Goal: Information Seeking & Learning: Find specific fact

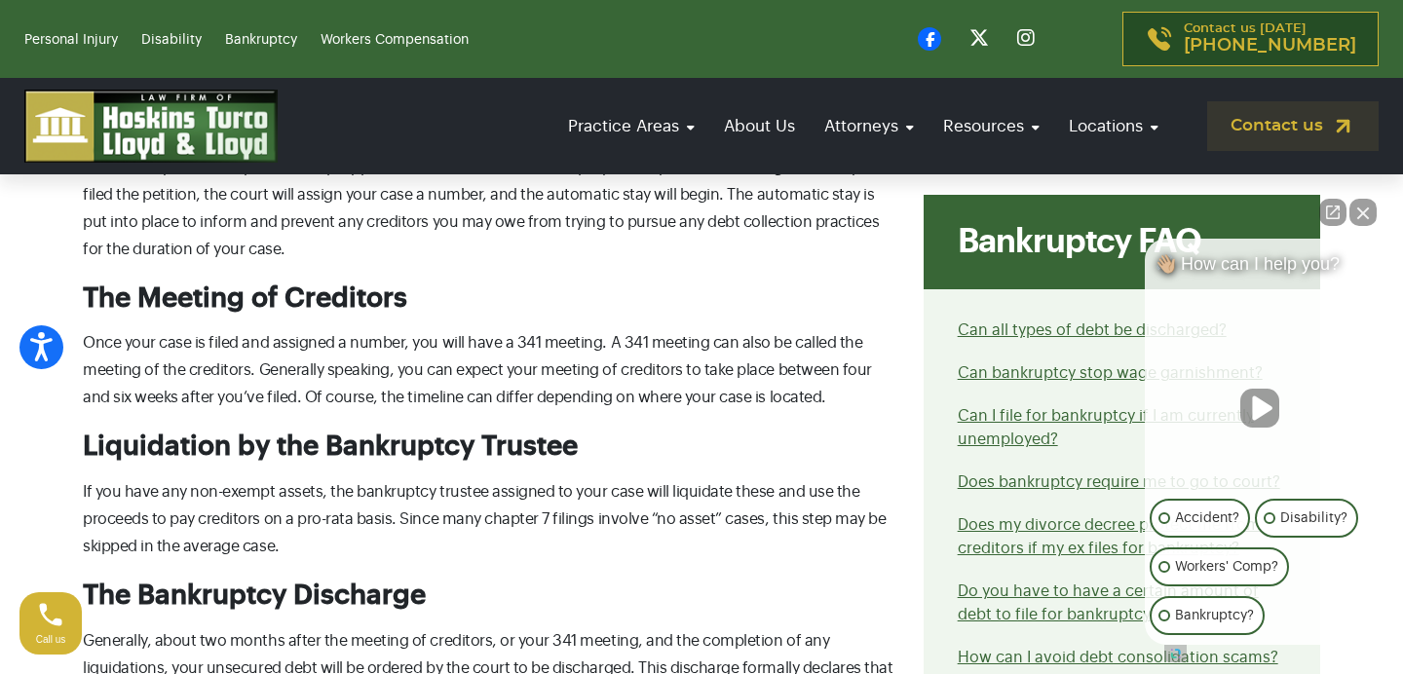
scroll to position [1621, 0]
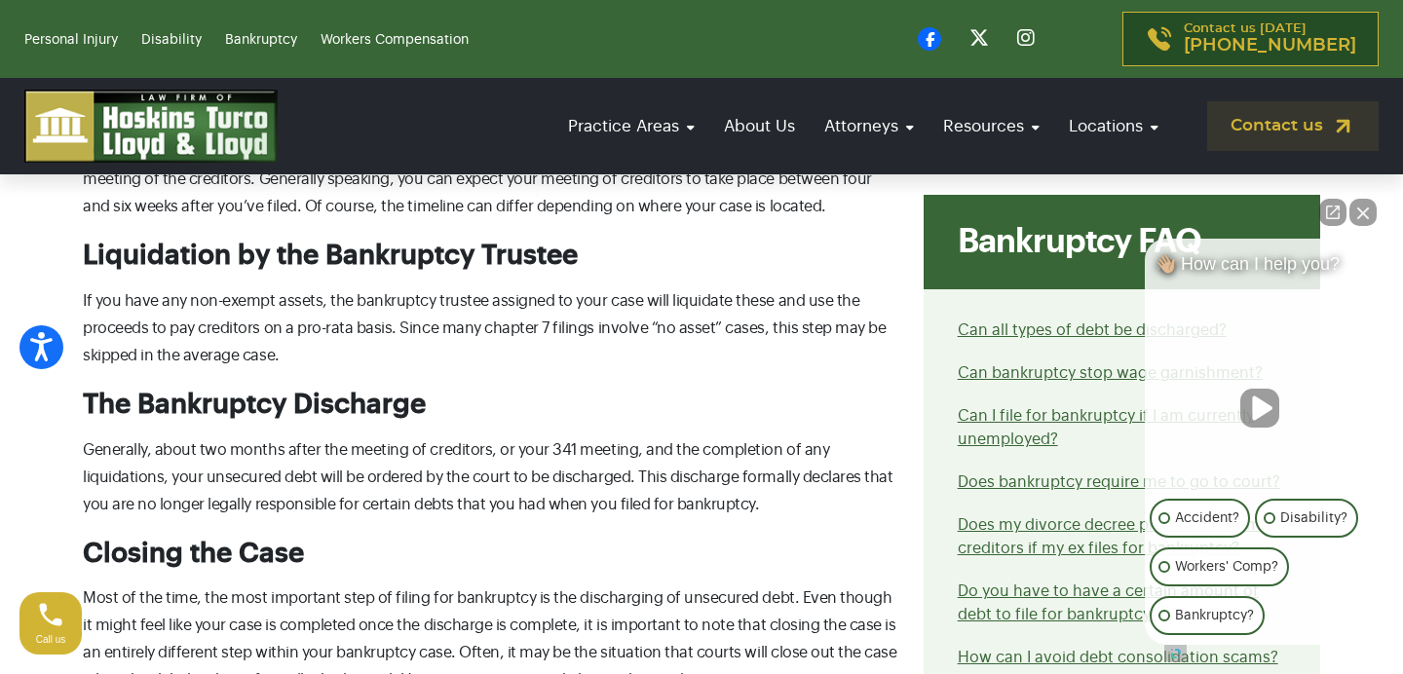
click at [471, 448] on p "Generally, about two months after the meeting of creditors, or your 341 meeting…" at bounding box center [491, 477] width 817 height 82
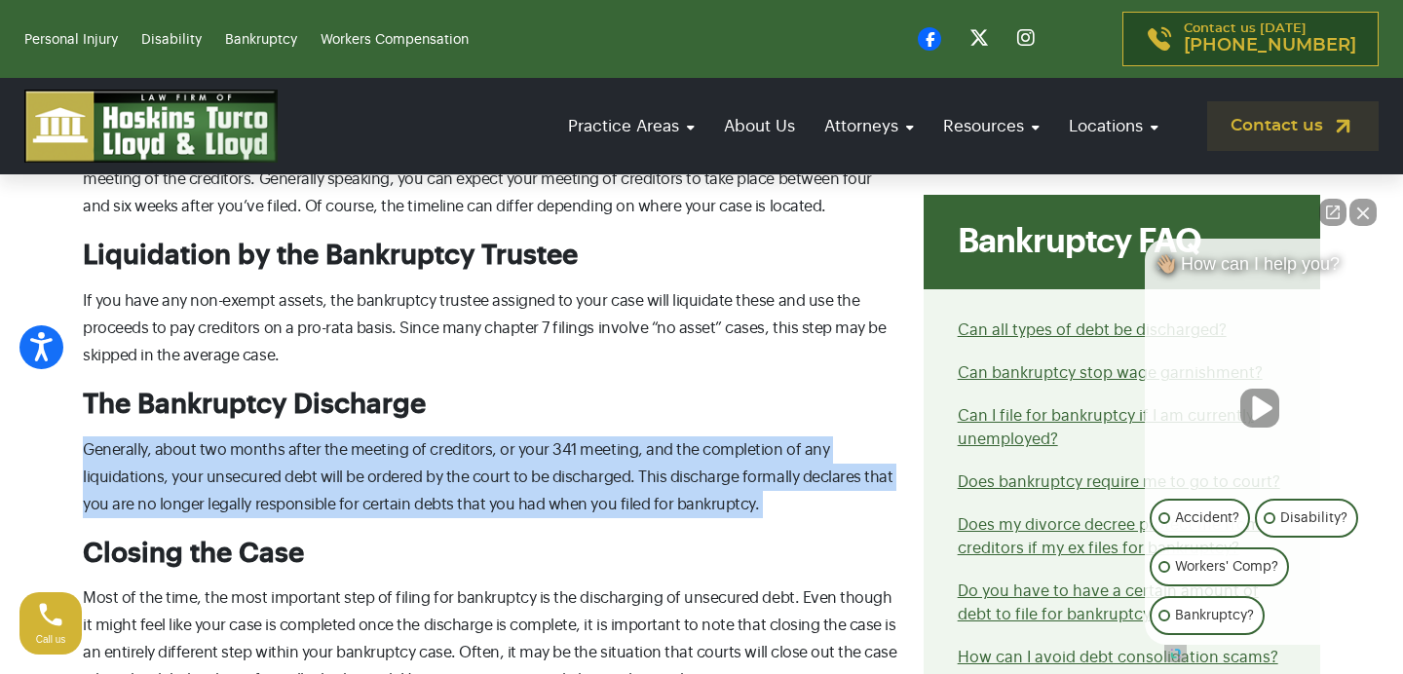
click at [467, 474] on p "Generally, about two months after the meeting of creditors, or your 341 meeting…" at bounding box center [491, 477] width 817 height 82
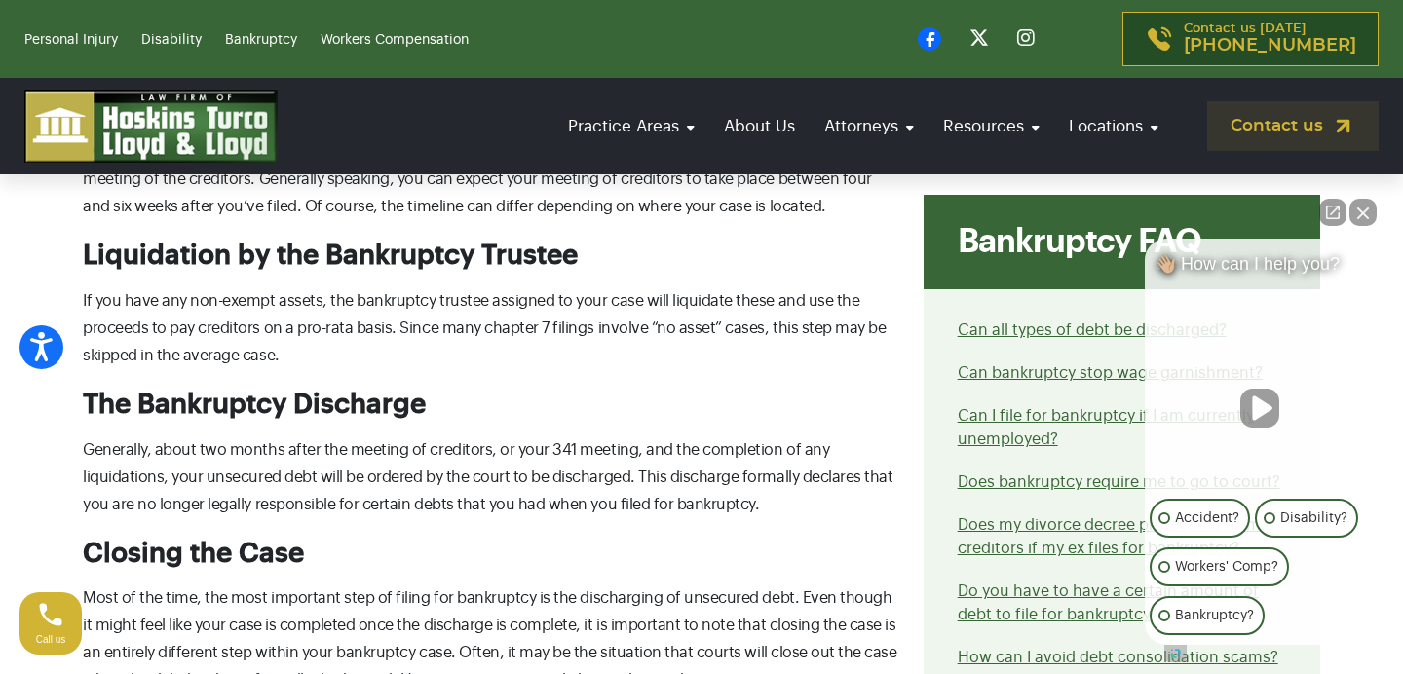
click at [414, 474] on p "Generally, about two months after the meeting of creditors, or your 341 meeting…" at bounding box center [491, 477] width 817 height 82
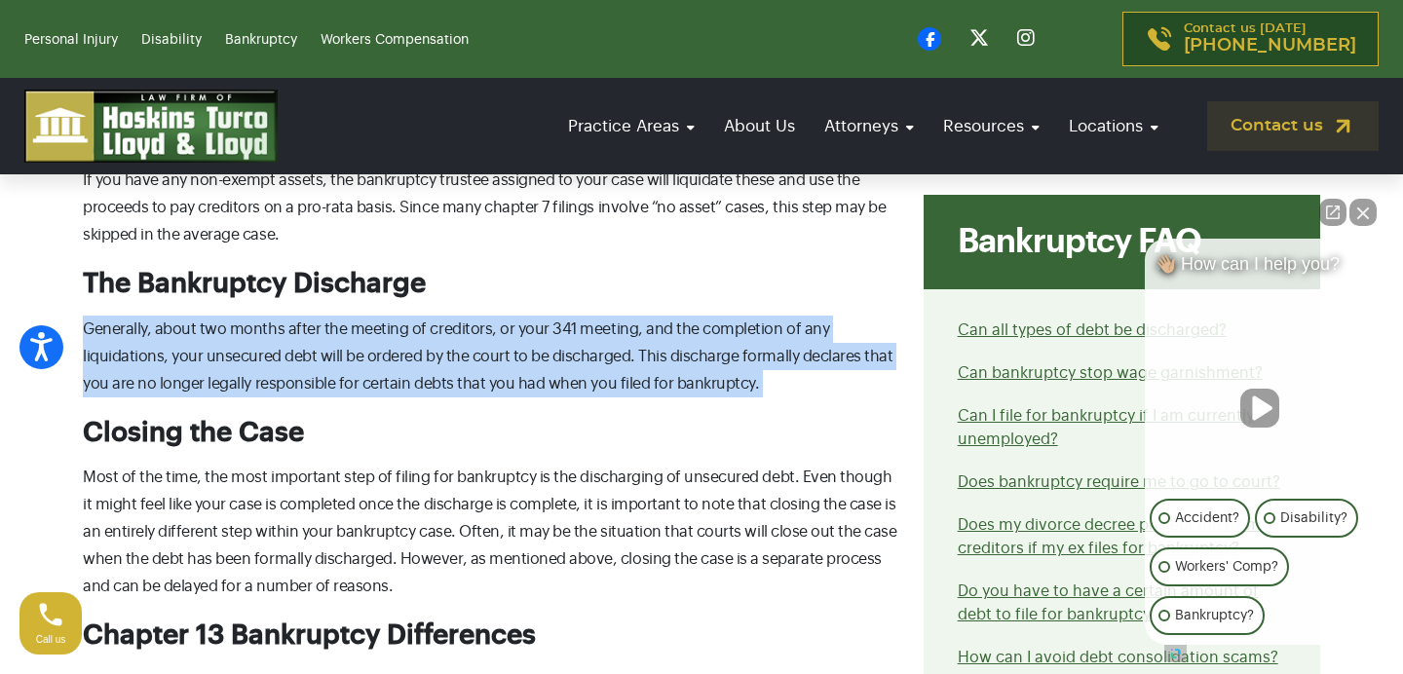
scroll to position [1860, 0]
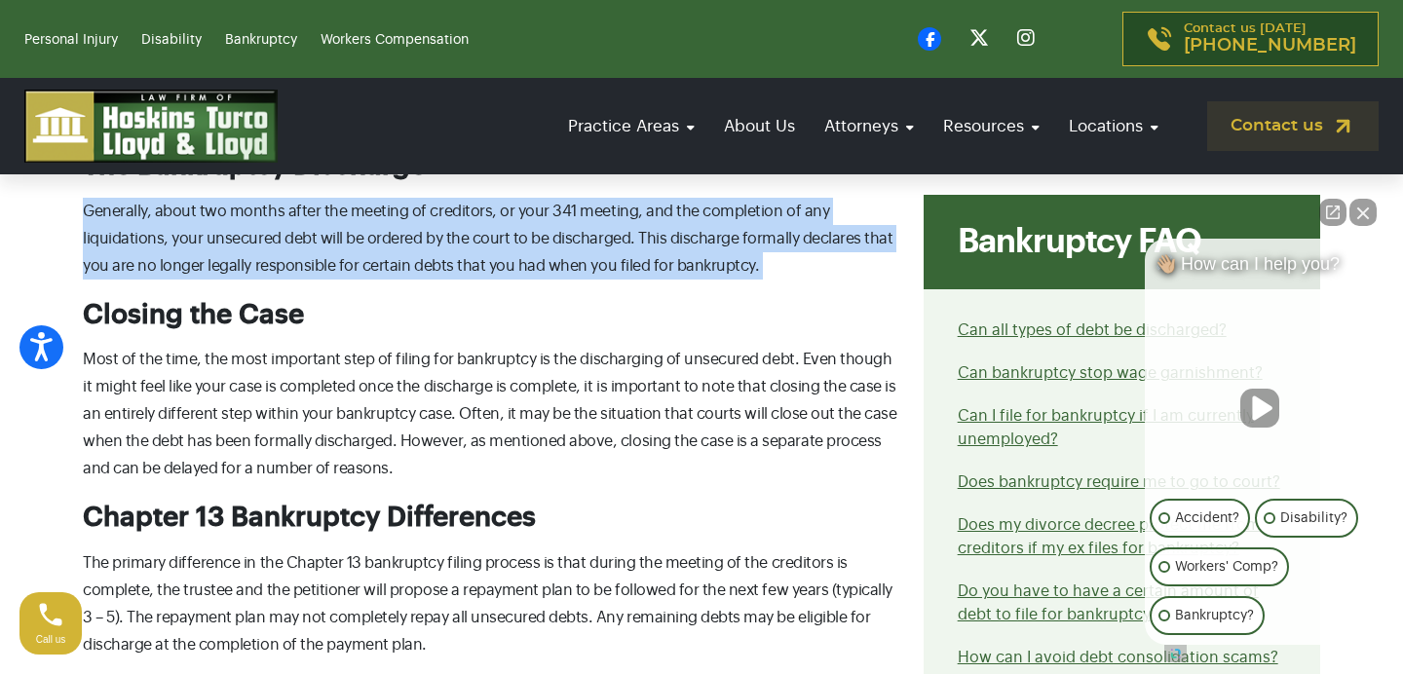
click at [421, 420] on p "Most of the time, the most important step of filing for bankruptcy is the disch…" at bounding box center [491, 414] width 817 height 136
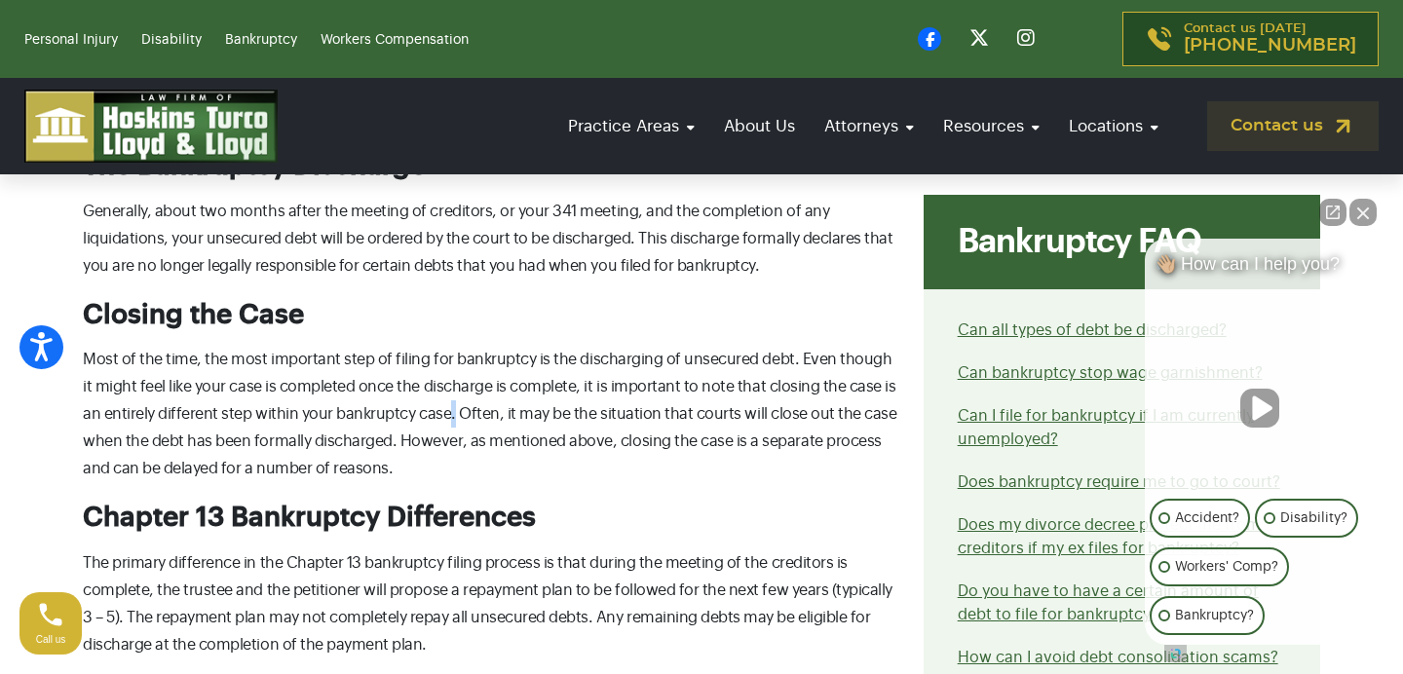
click at [421, 420] on p "Most of the time, the most important step of filing for bankruptcy is the disch…" at bounding box center [491, 414] width 817 height 136
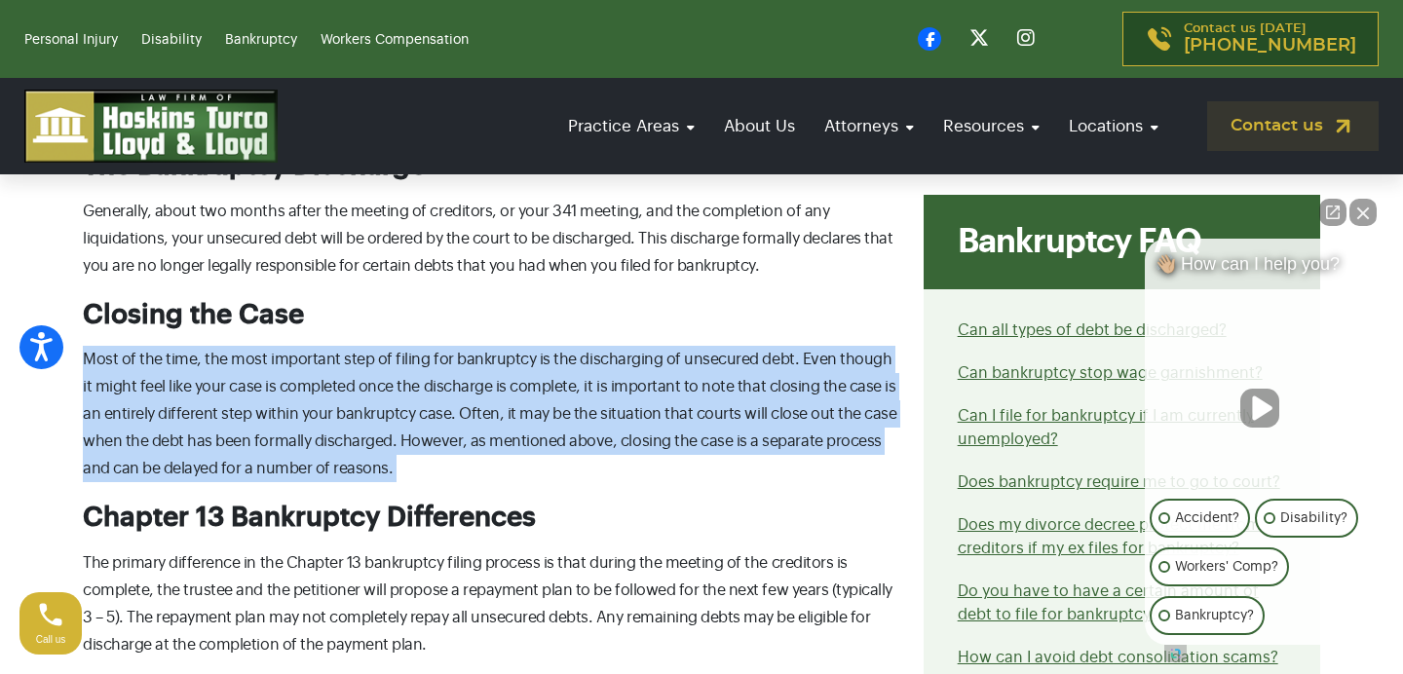
click at [369, 384] on p "Most of the time, the most important step of filing for bankruptcy is the disch…" at bounding box center [491, 414] width 817 height 136
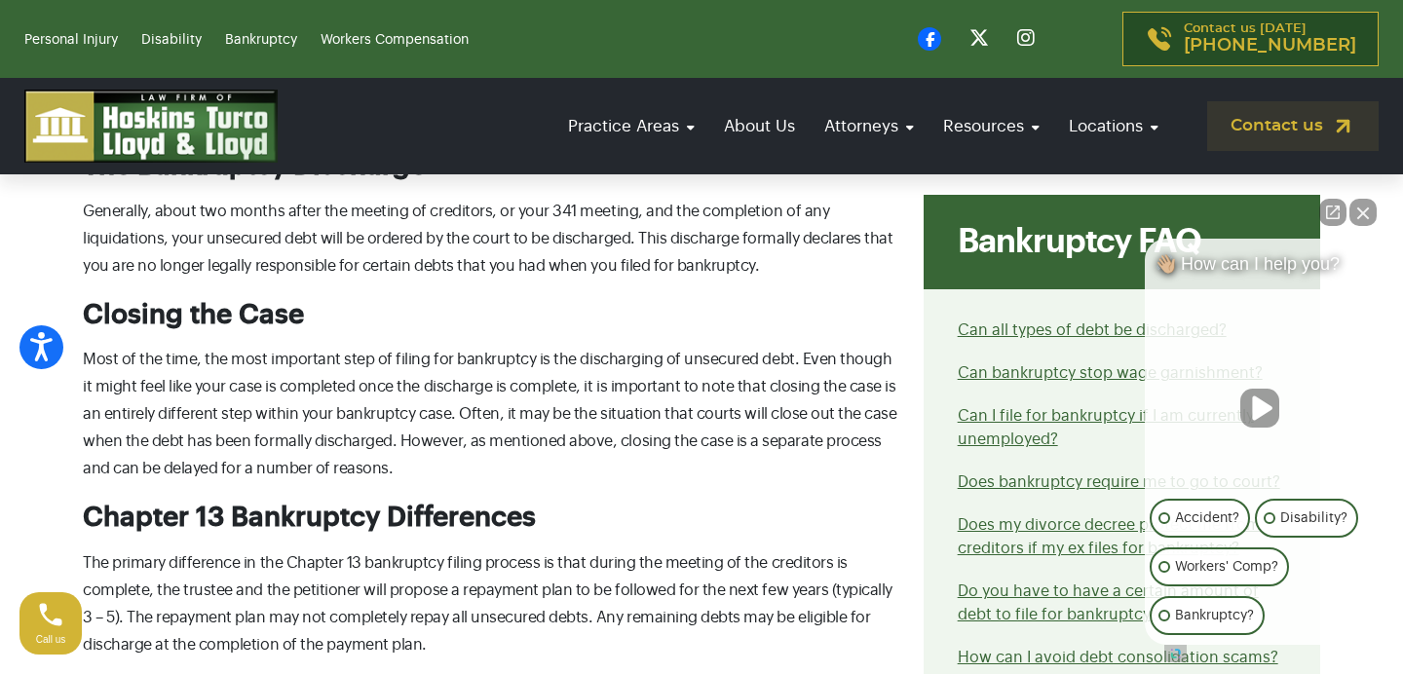
click at [369, 384] on p "Most of the time, the most important step of filing for bankruptcy is the disch…" at bounding box center [491, 414] width 817 height 136
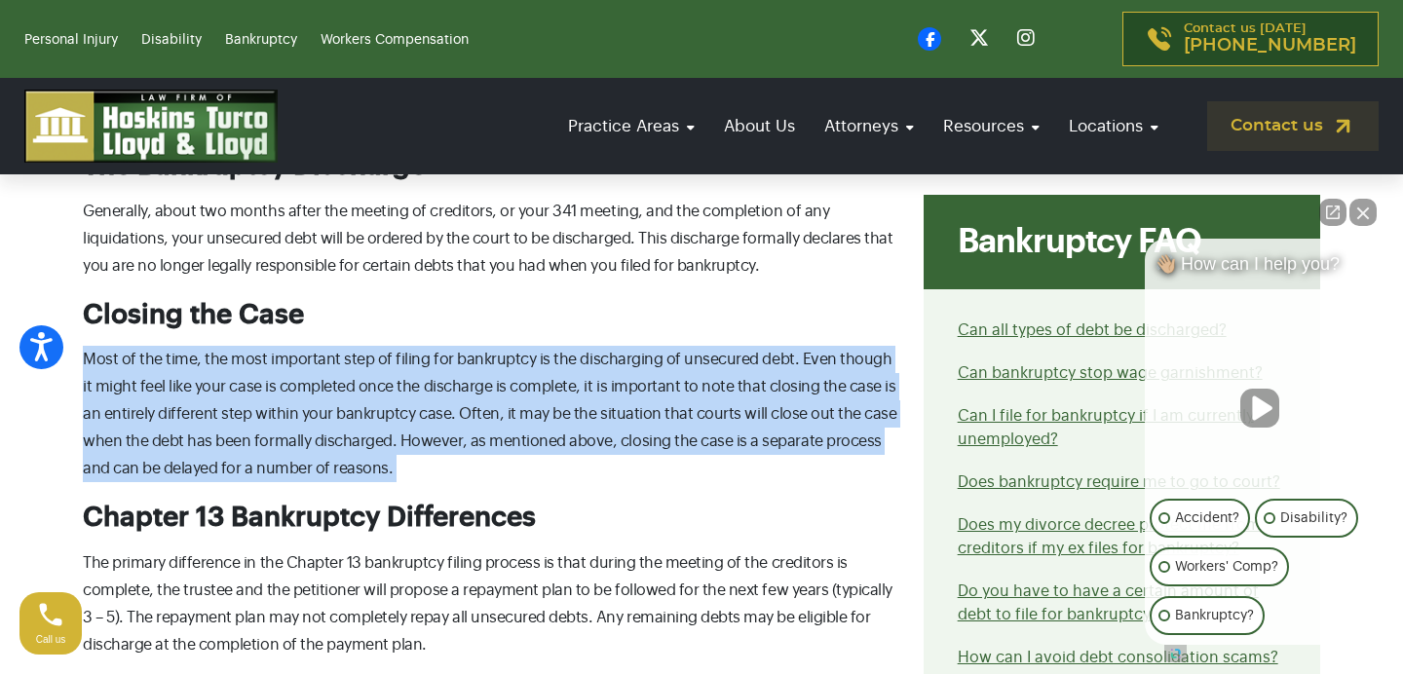
click at [369, 384] on p "Most of the time, the most important step of filing for bankruptcy is the disch…" at bounding box center [491, 414] width 817 height 136
click at [371, 402] on p "Most of the time, the most important step of filing for bankruptcy is the disch…" at bounding box center [491, 414] width 817 height 136
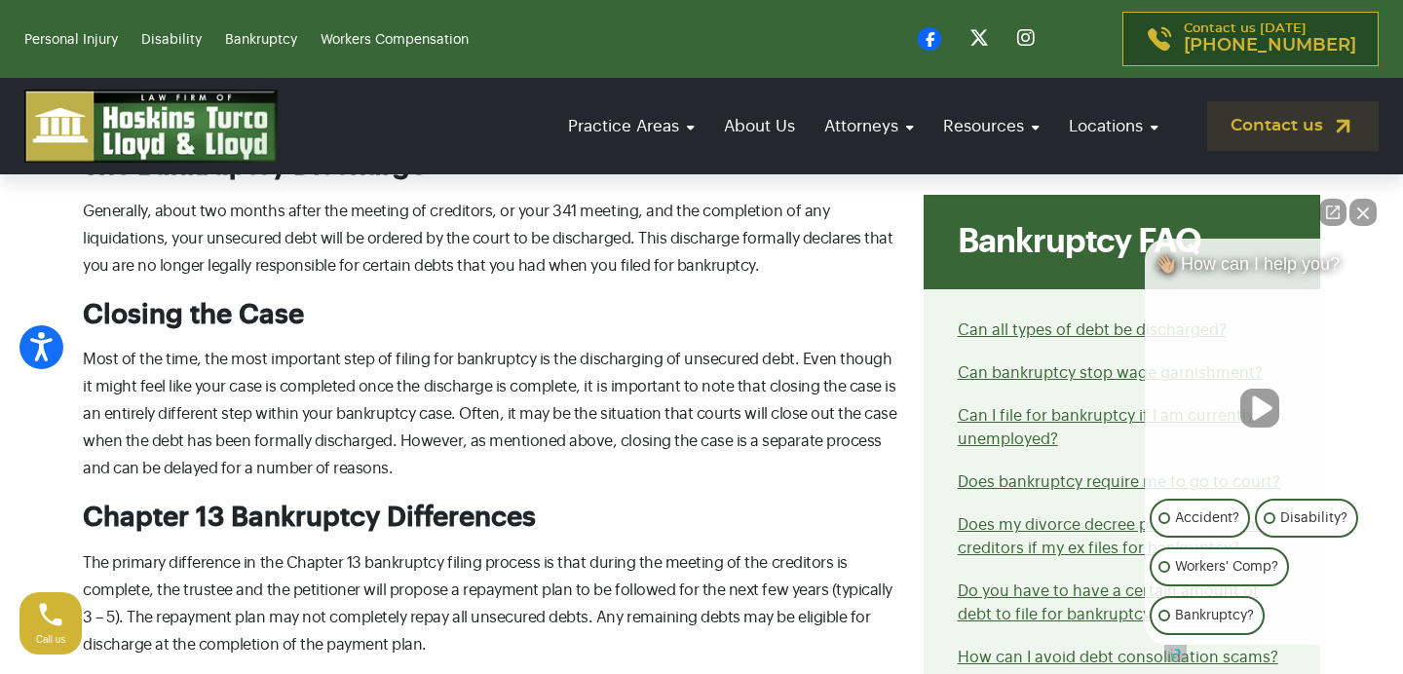
click at [371, 402] on p "Most of the time, the most important step of filing for bankruptcy is the disch…" at bounding box center [491, 414] width 817 height 136
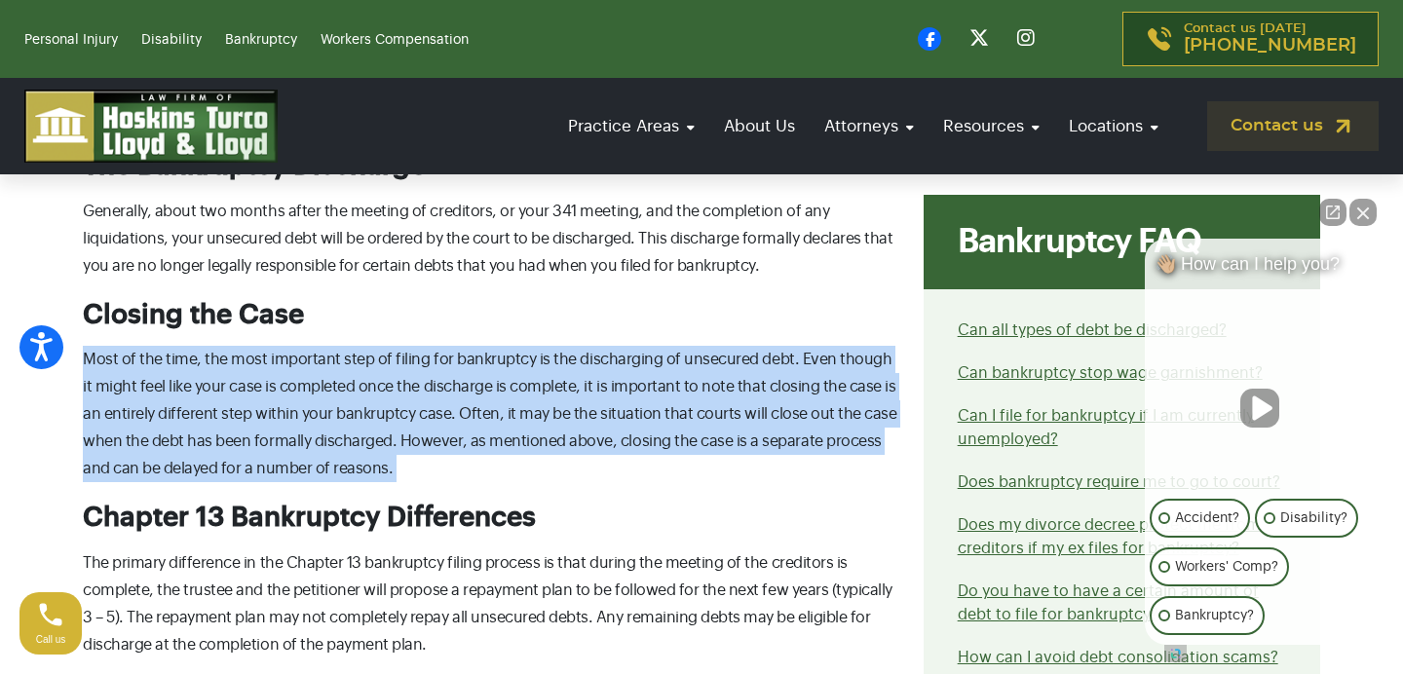
click at [384, 383] on p "Most of the time, the most important step of filing for bankruptcy is the disch…" at bounding box center [491, 414] width 817 height 136
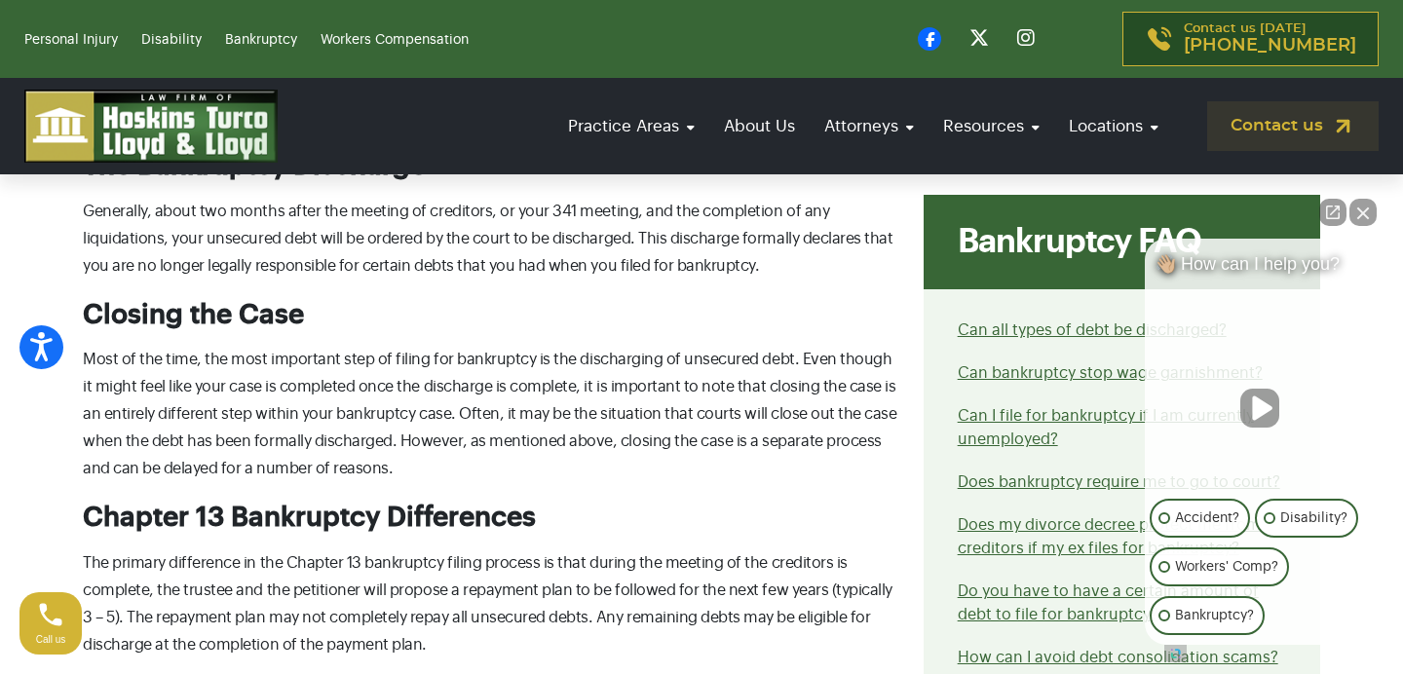
click at [384, 383] on p "Most of the time, the most important step of filing for bankruptcy is the disch…" at bounding box center [491, 414] width 817 height 136
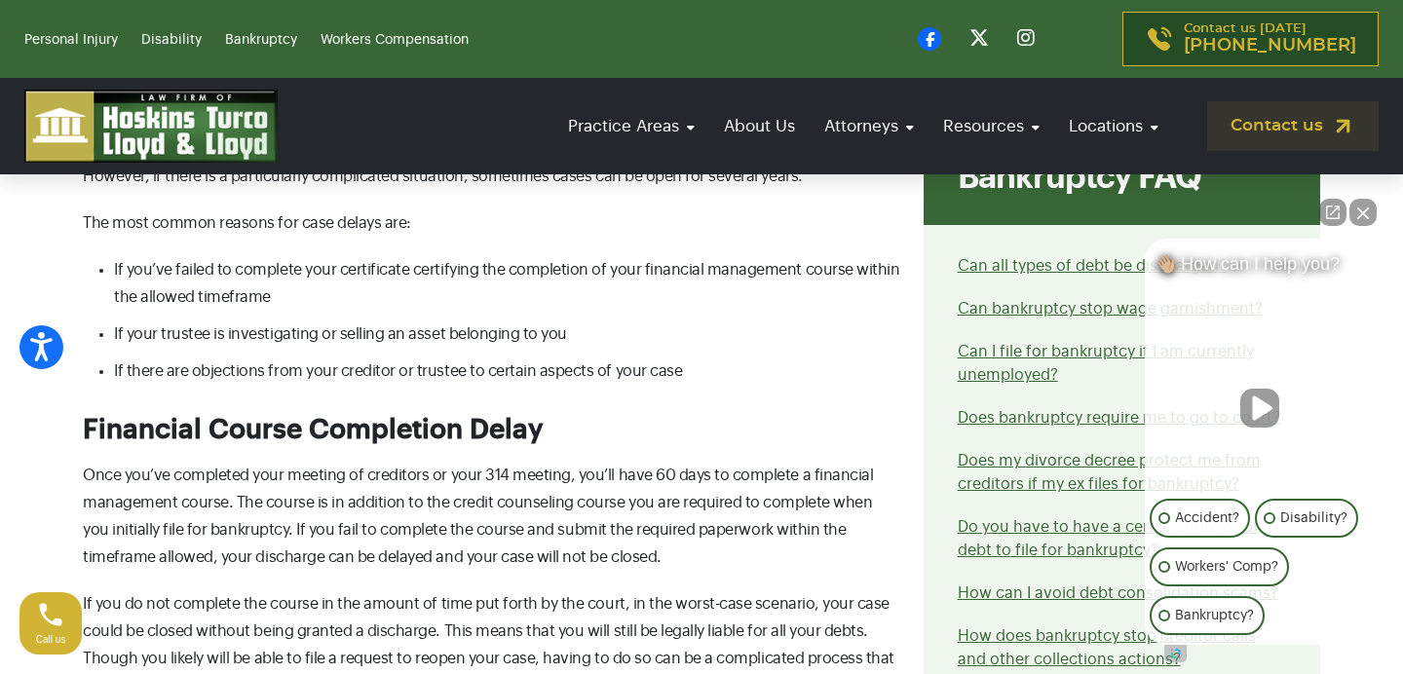
scroll to position [2894, 0]
